Goal: Find specific page/section: Find specific page/section

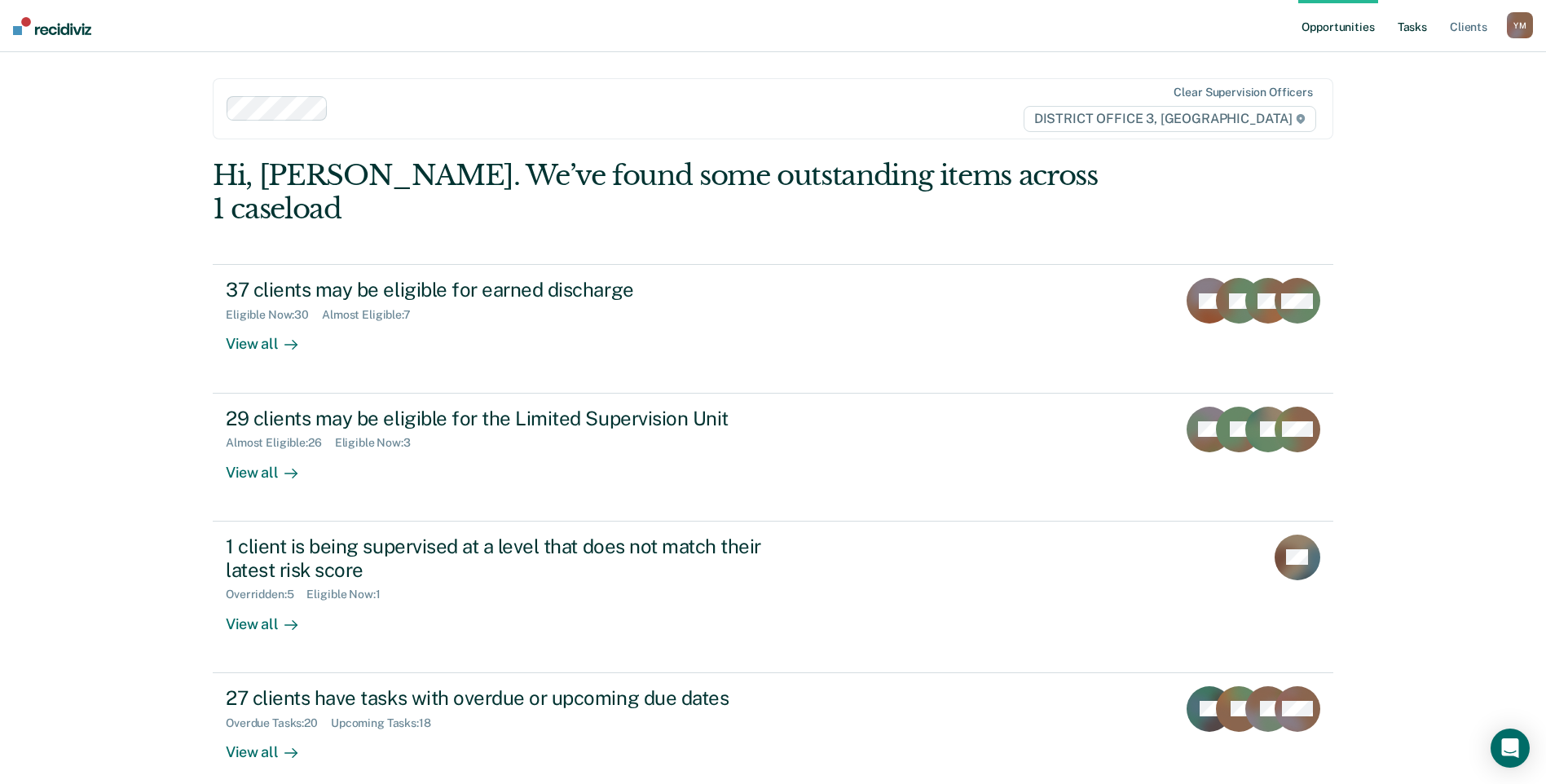
click at [1416, 26] on link "Tasks" at bounding box center [1412, 26] width 36 height 52
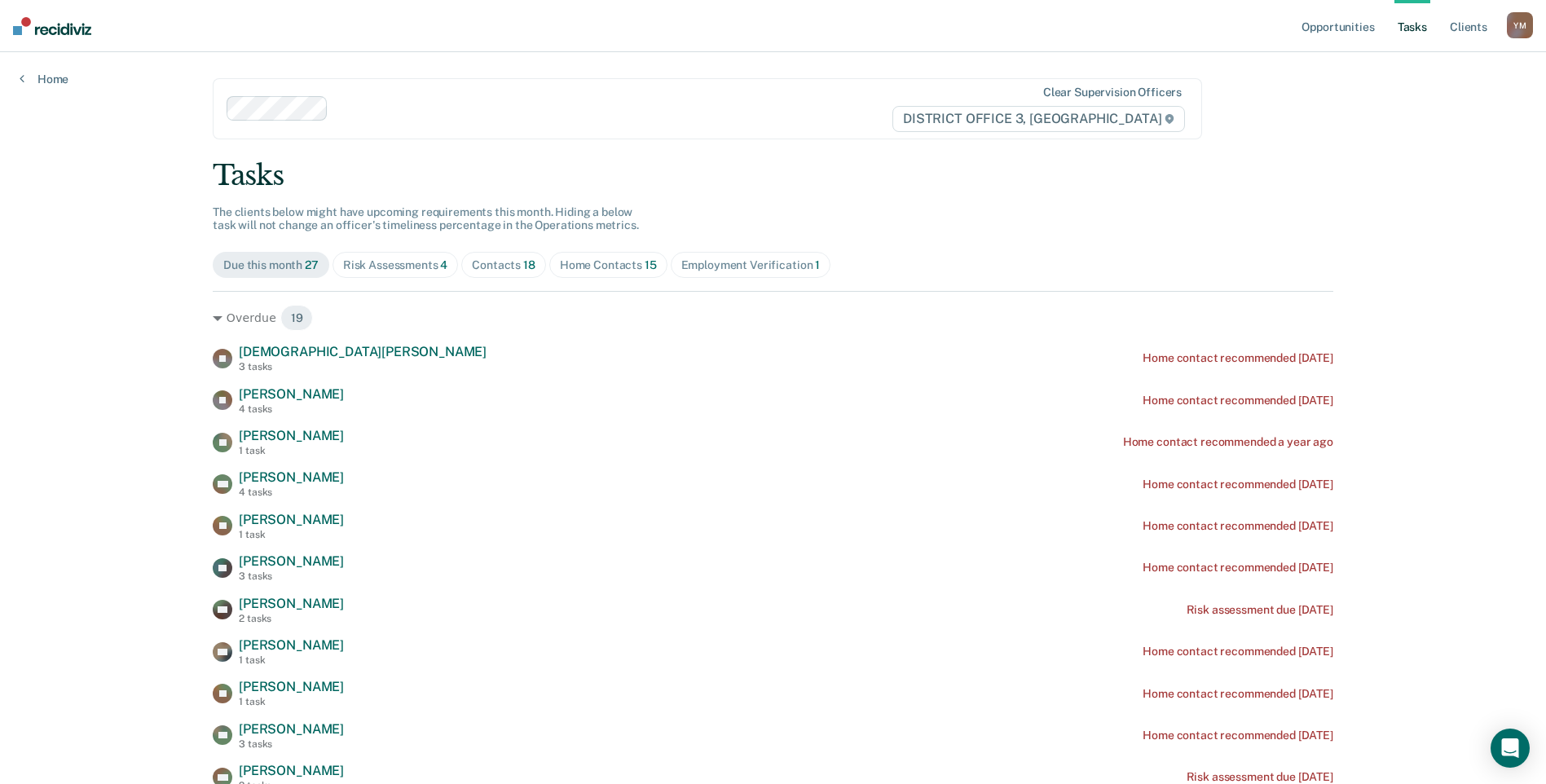
drag, startPoint x: 364, startPoint y: 246, endPoint x: 365, endPoint y: 256, distance: 10.0
click at [370, 263] on div "Risk Assessments 4" at bounding box center [395, 265] width 105 height 14
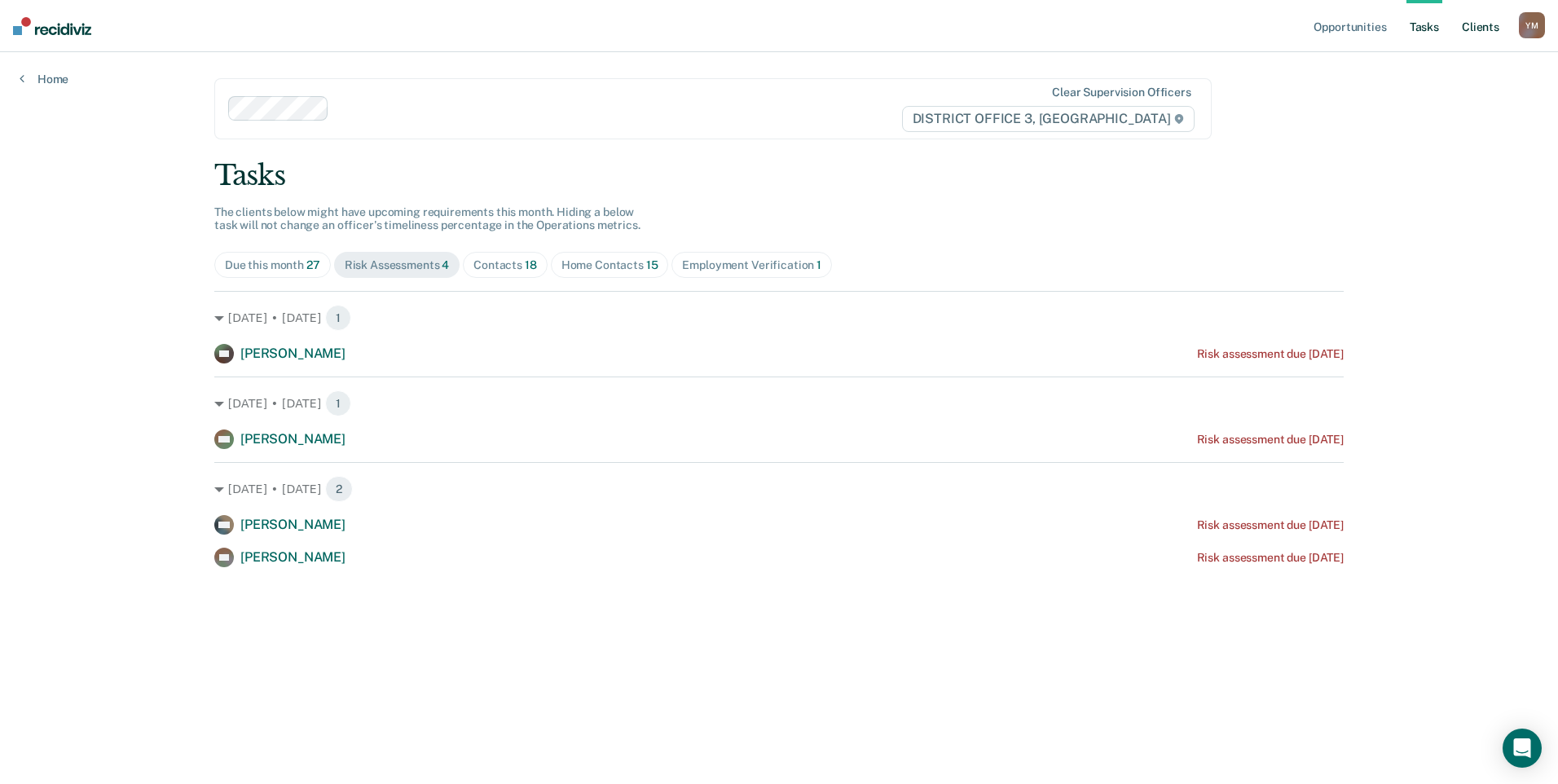
click at [1479, 22] on link "Client s" at bounding box center [1480, 26] width 44 height 52
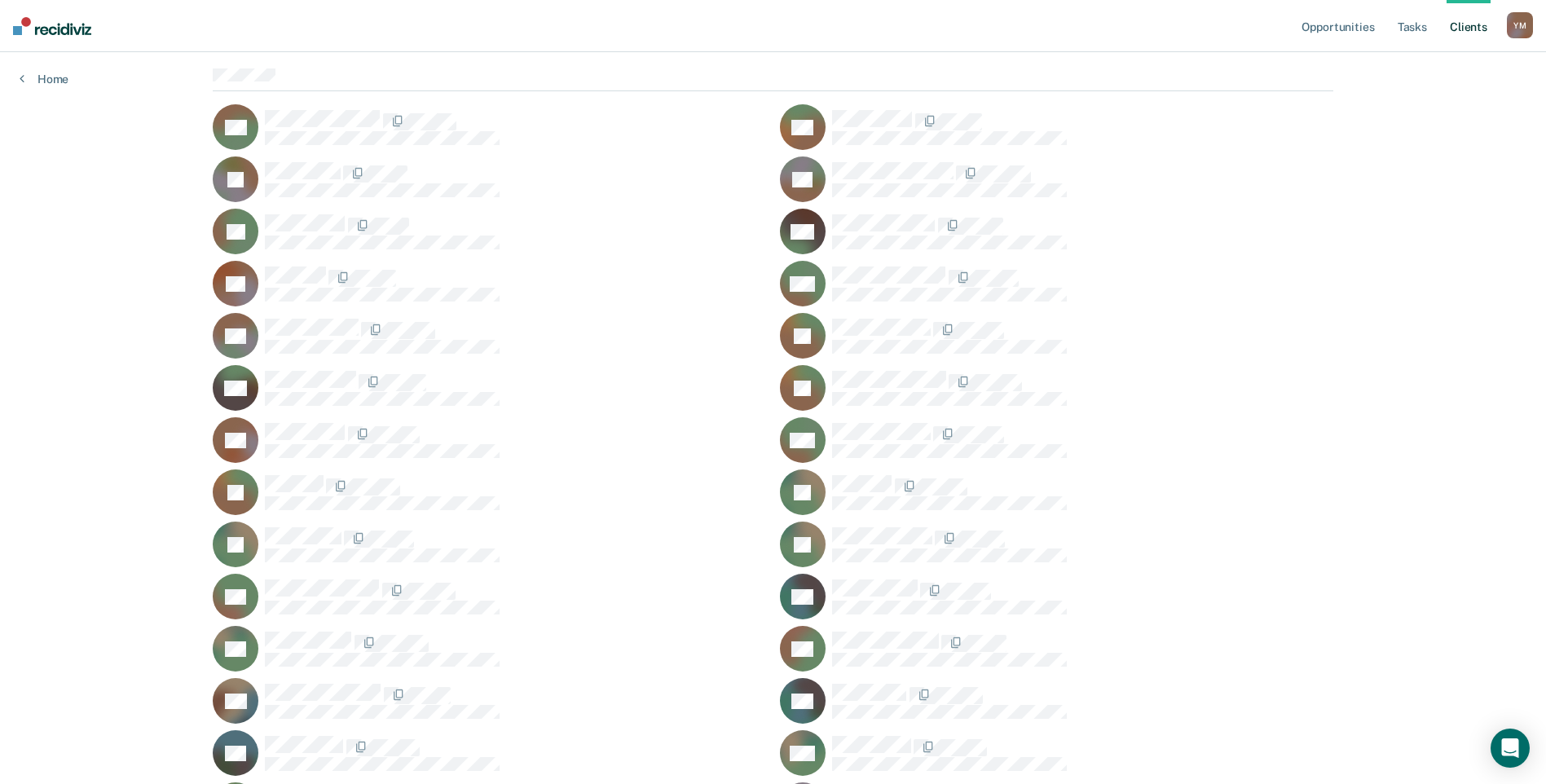
scroll to position [407, 0]
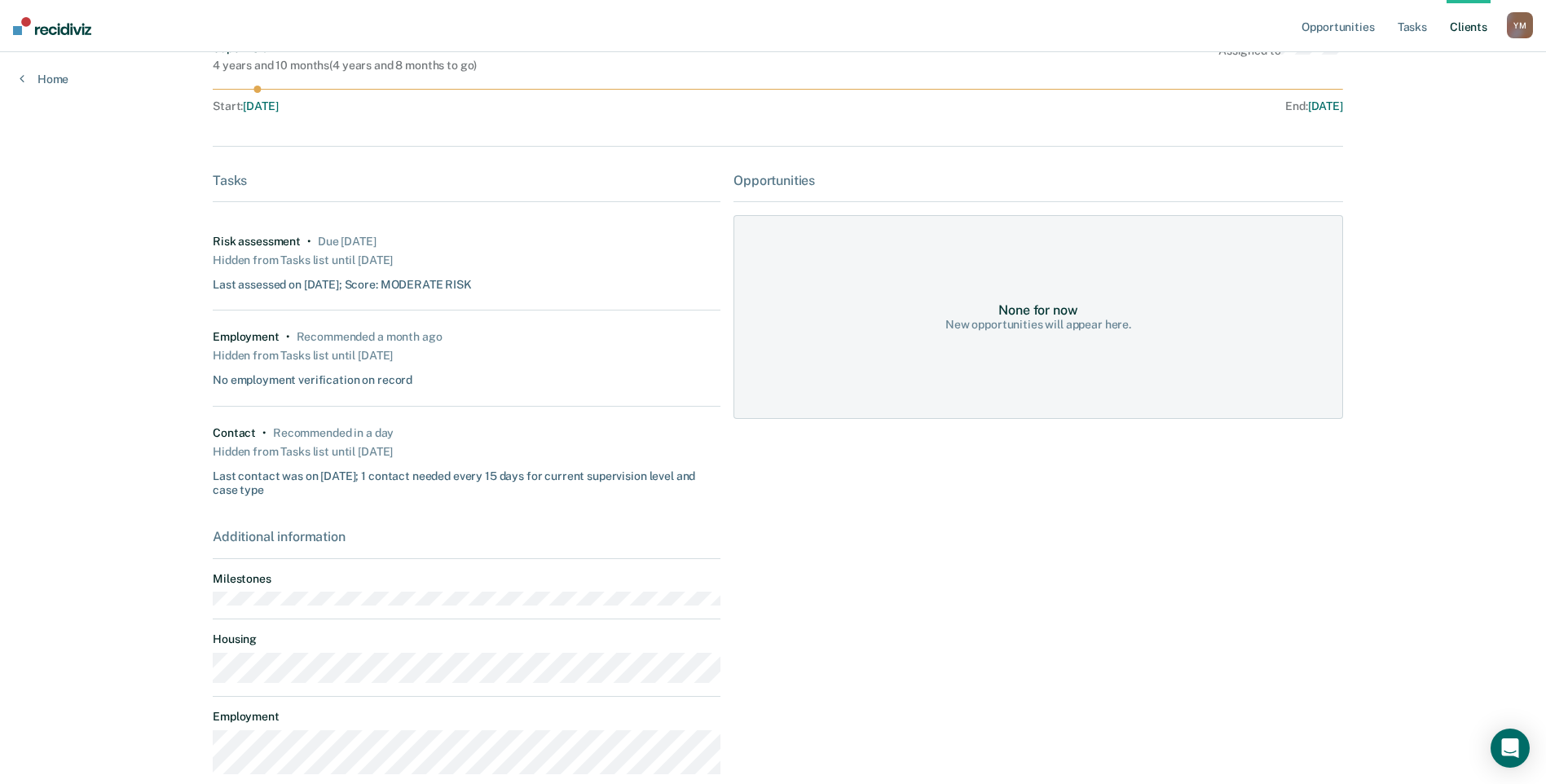
scroll to position [245, 0]
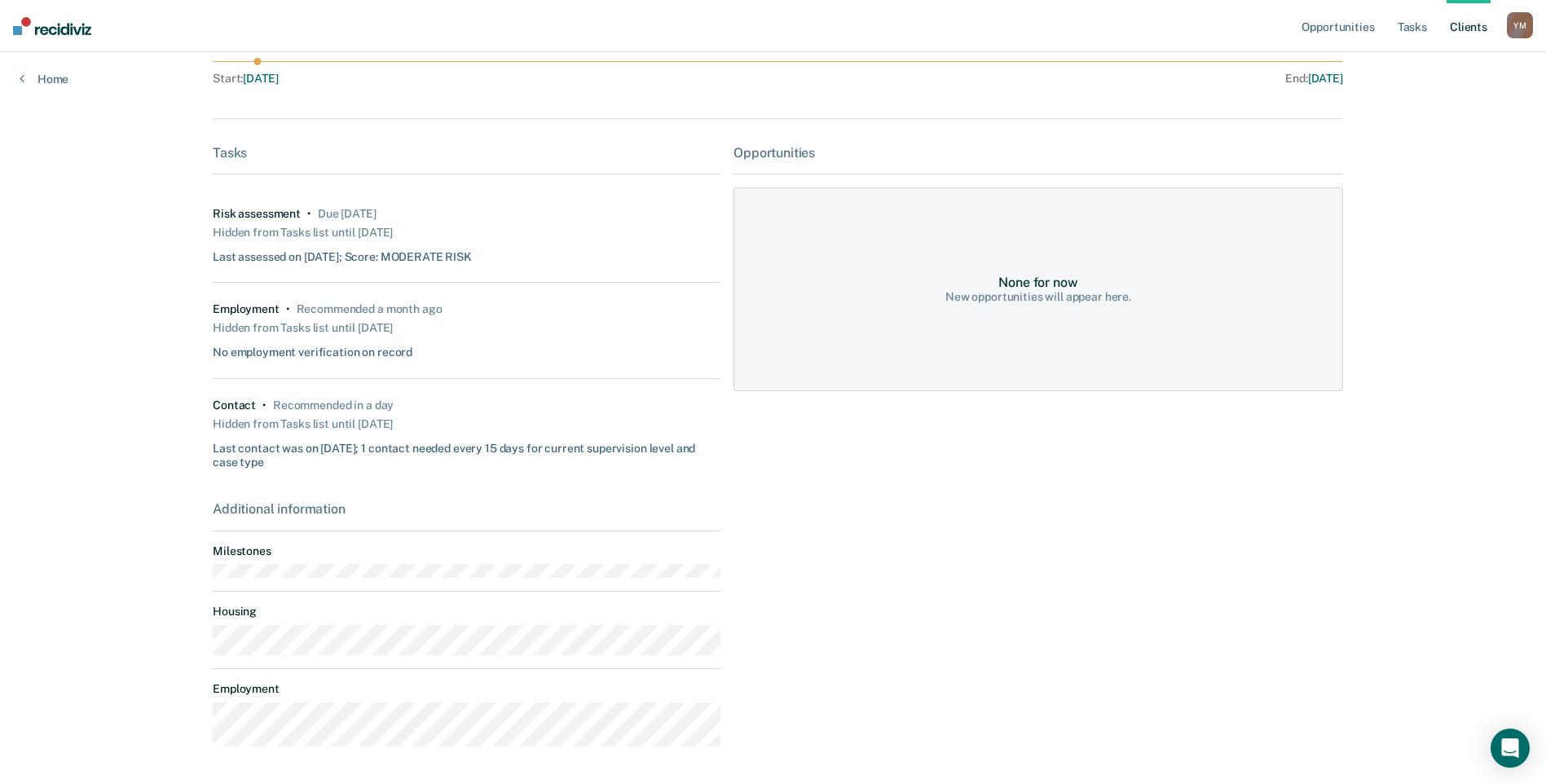
click at [1457, 24] on link "Client s" at bounding box center [1468, 26] width 44 height 52
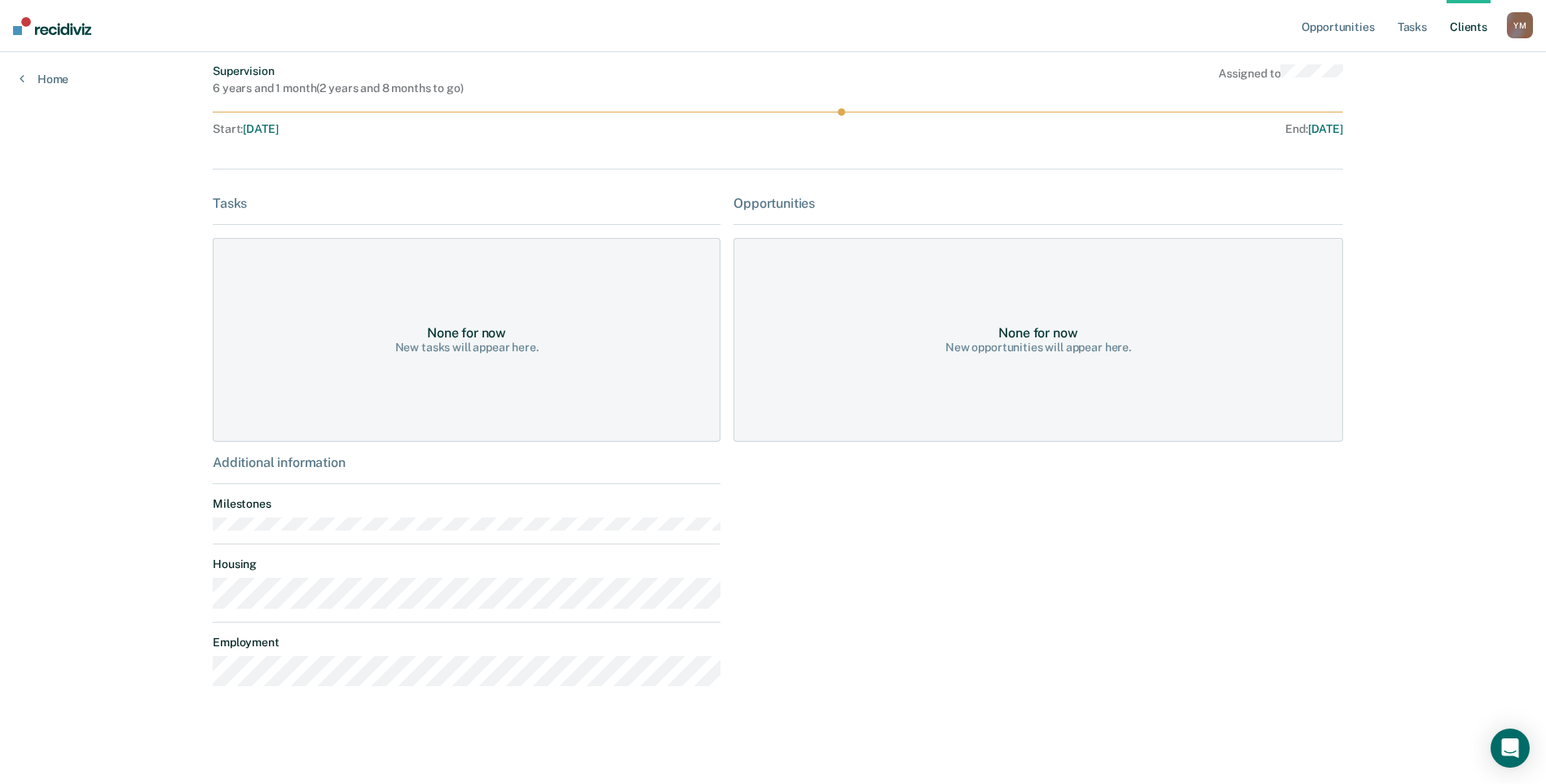
scroll to position [193, 0]
